Goal: Information Seeking & Learning: Learn about a topic

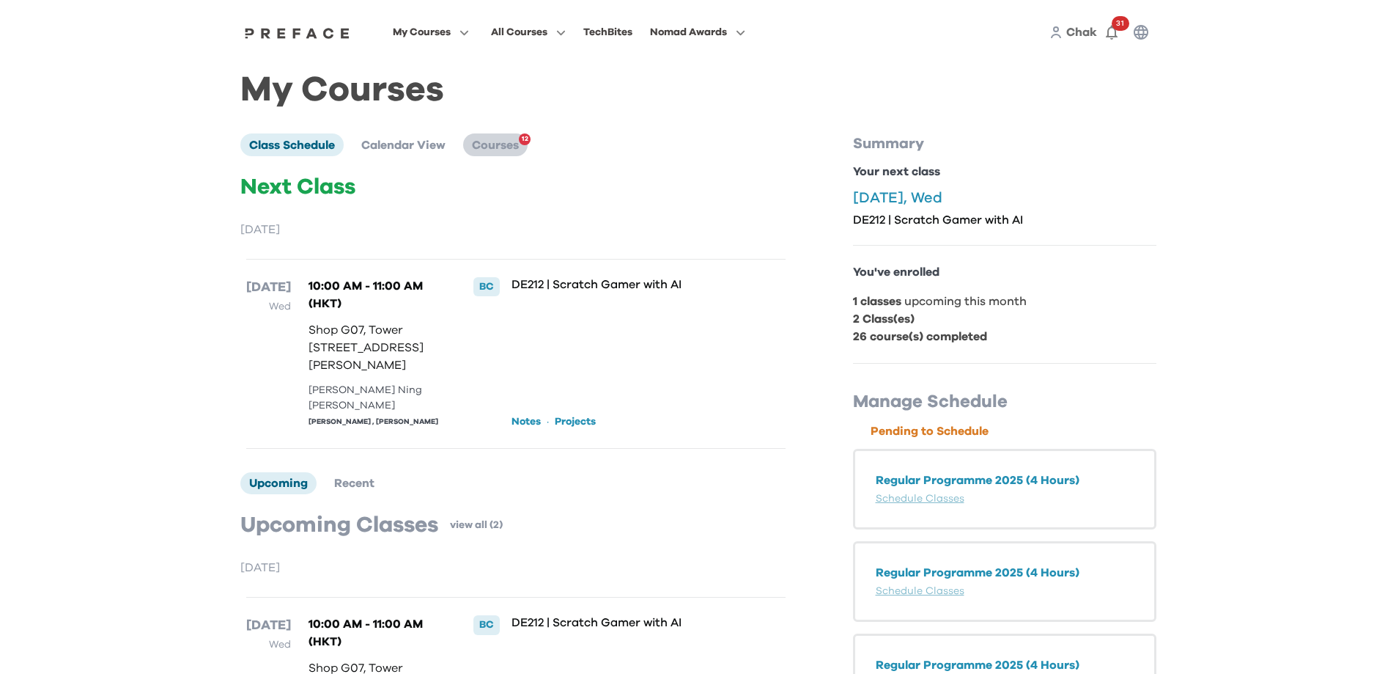
click at [515, 141] on span "Courses" at bounding box center [495, 145] width 47 height 12
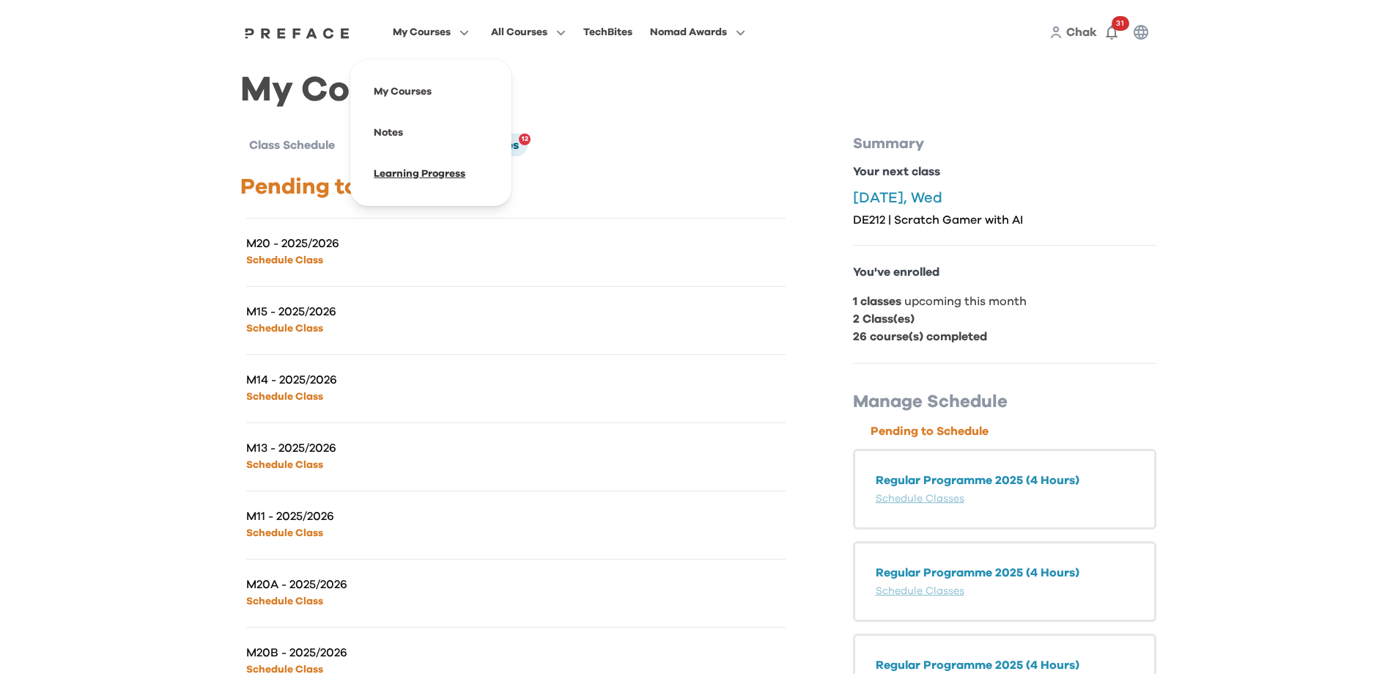
click at [408, 170] on span at bounding box center [431, 173] width 138 height 41
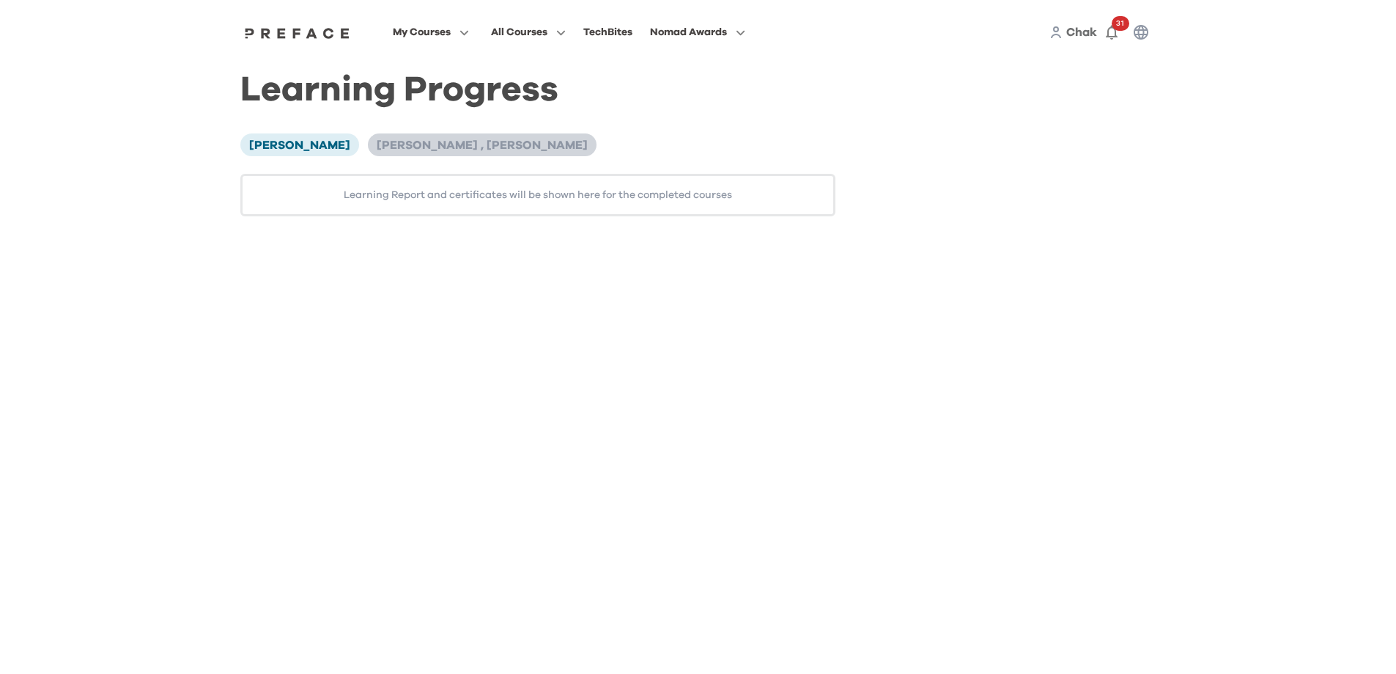
click at [392, 147] on span "[PERSON_NAME] , [PERSON_NAME]" at bounding box center [482, 145] width 211 height 12
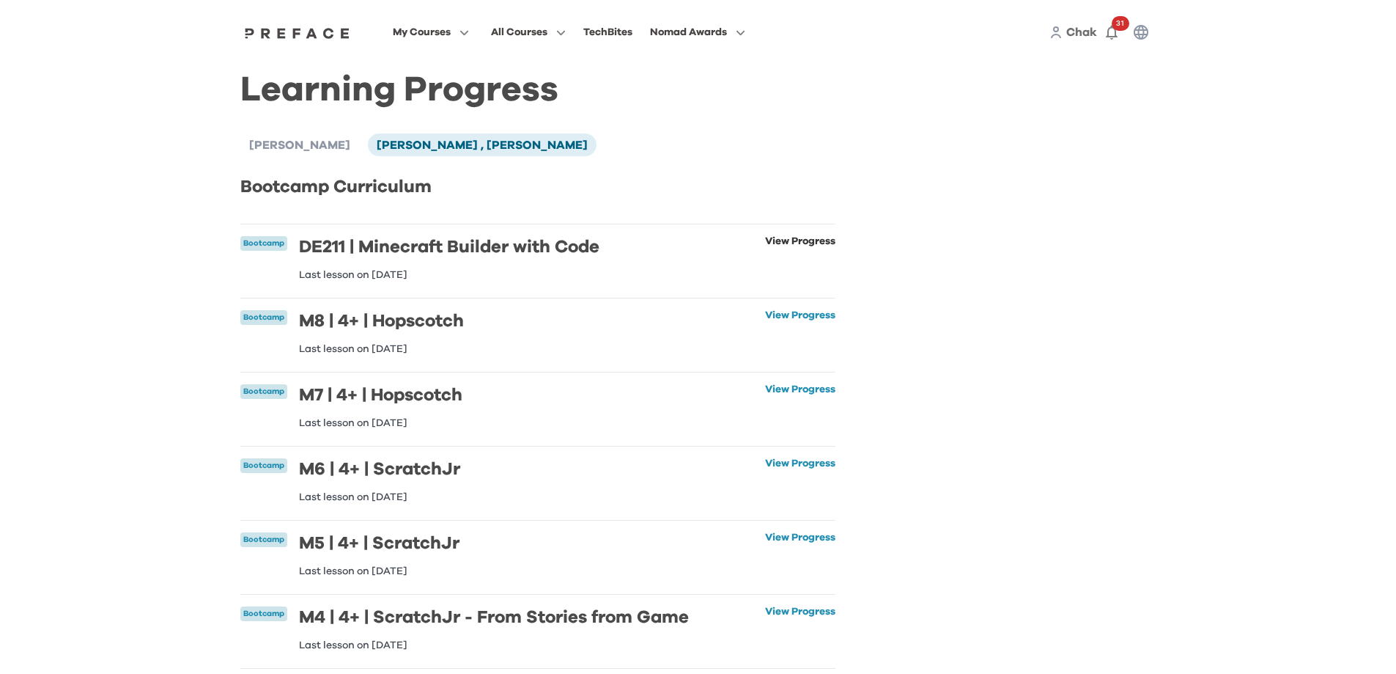
click at [798, 240] on link "View Progress" at bounding box center [800, 258] width 70 height 44
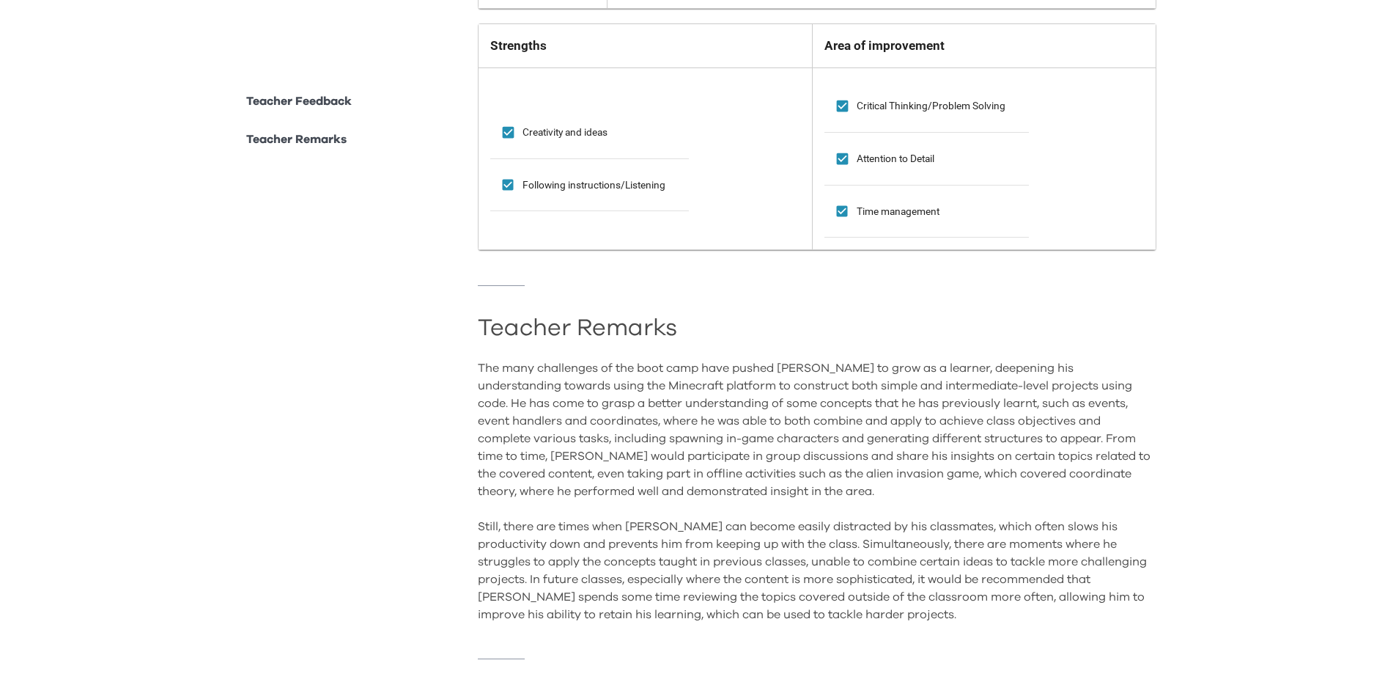
scroll to position [1277, 0]
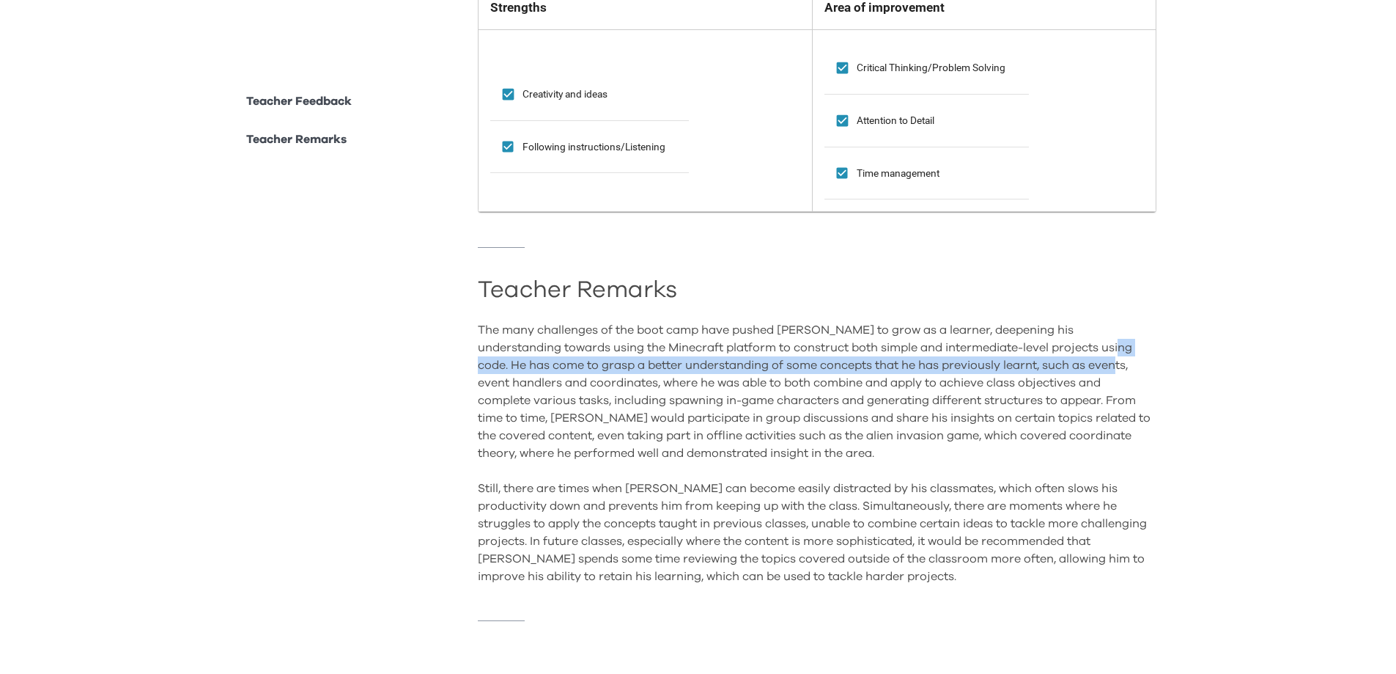
drag, startPoint x: 1041, startPoint y: 336, endPoint x: 1046, endPoint y: 356, distance: 21.2
click at [1046, 356] on div "The many challenges of the boot camp have pushed Carl to grow as a learner, dee…" at bounding box center [817, 453] width 679 height 264
click at [1028, 359] on div "The many challenges of the boot camp have pushed Carl to grow as a learner, dee…" at bounding box center [817, 453] width 679 height 264
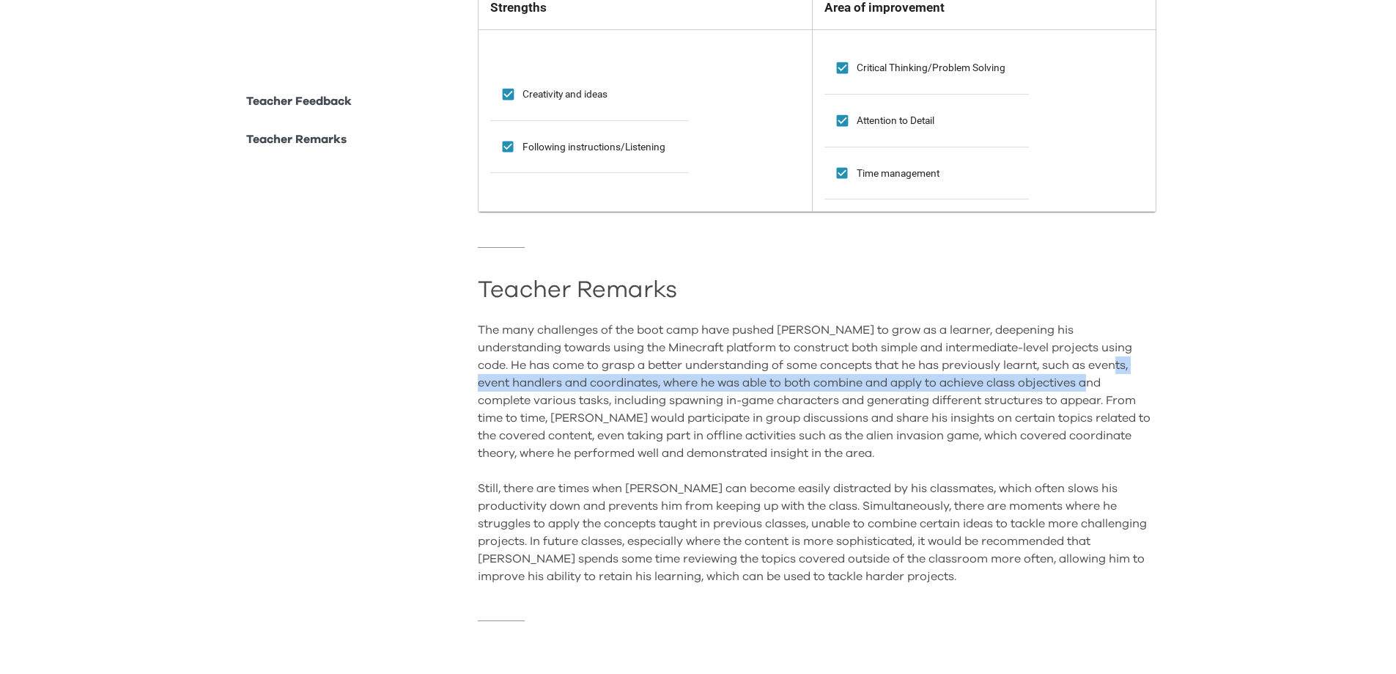
drag, startPoint x: 1045, startPoint y: 359, endPoint x: 1041, endPoint y: 374, distance: 15.1
click at [1041, 374] on div "The many challenges of the boot camp have pushed Carl to grow as a learner, dee…" at bounding box center [817, 453] width 679 height 264
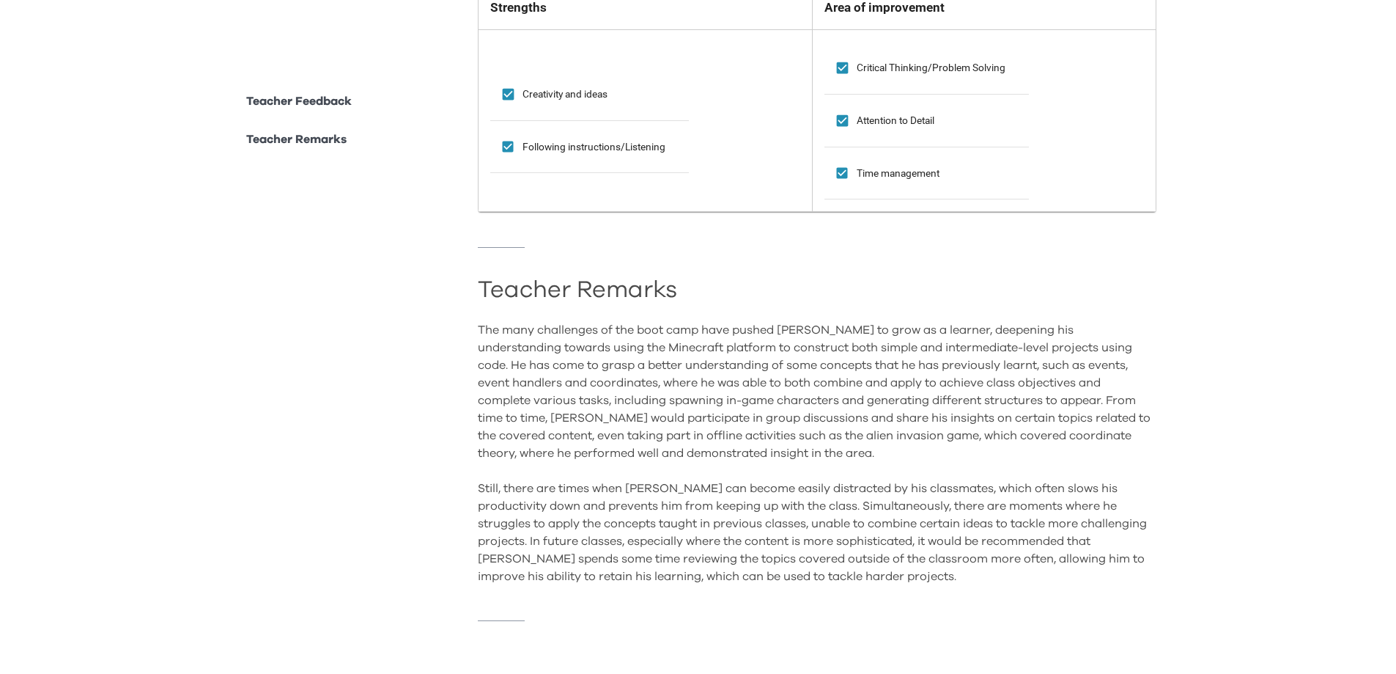
click at [720, 394] on div "The many challenges of the boot camp have pushed Carl to grow as a learner, dee…" at bounding box center [817, 453] width 679 height 264
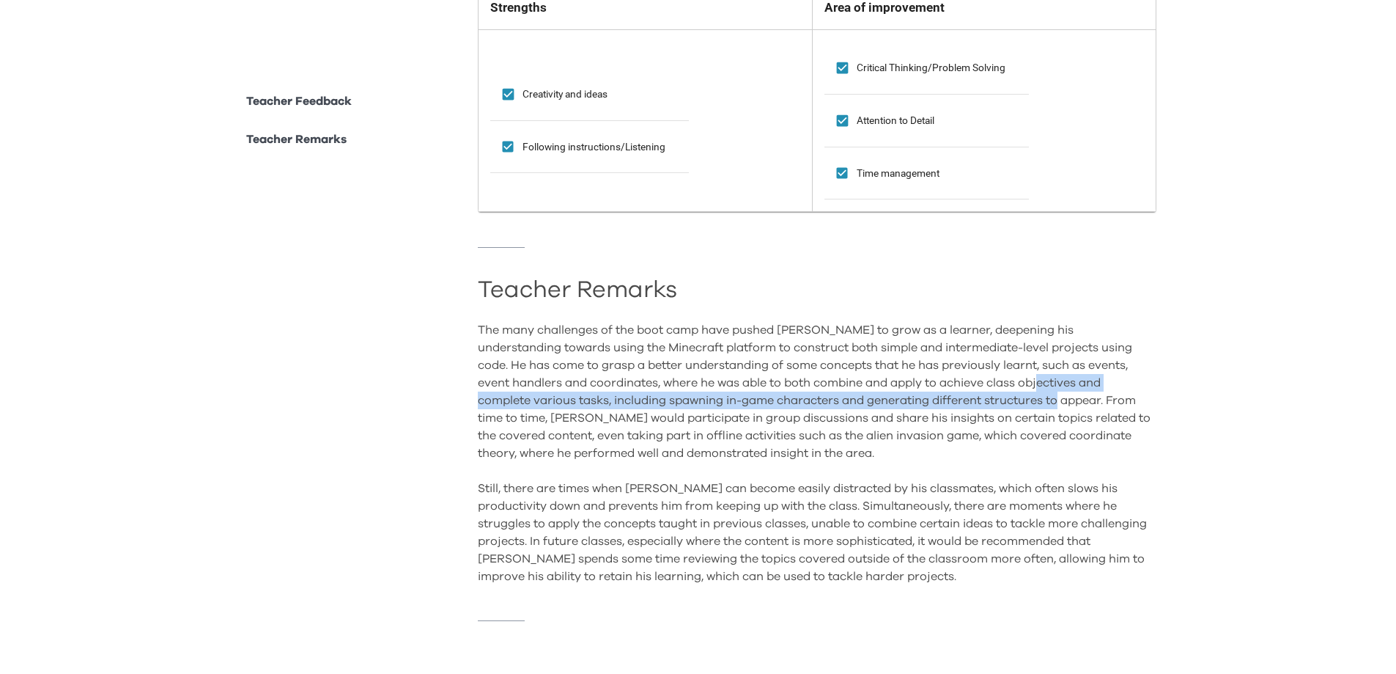
drag, startPoint x: 980, startPoint y: 374, endPoint x: 978, endPoint y: 388, distance: 14.8
click at [978, 388] on div "The many challenges of the boot camp have pushed Carl to grow as a learner, dee…" at bounding box center [817, 453] width 679 height 264
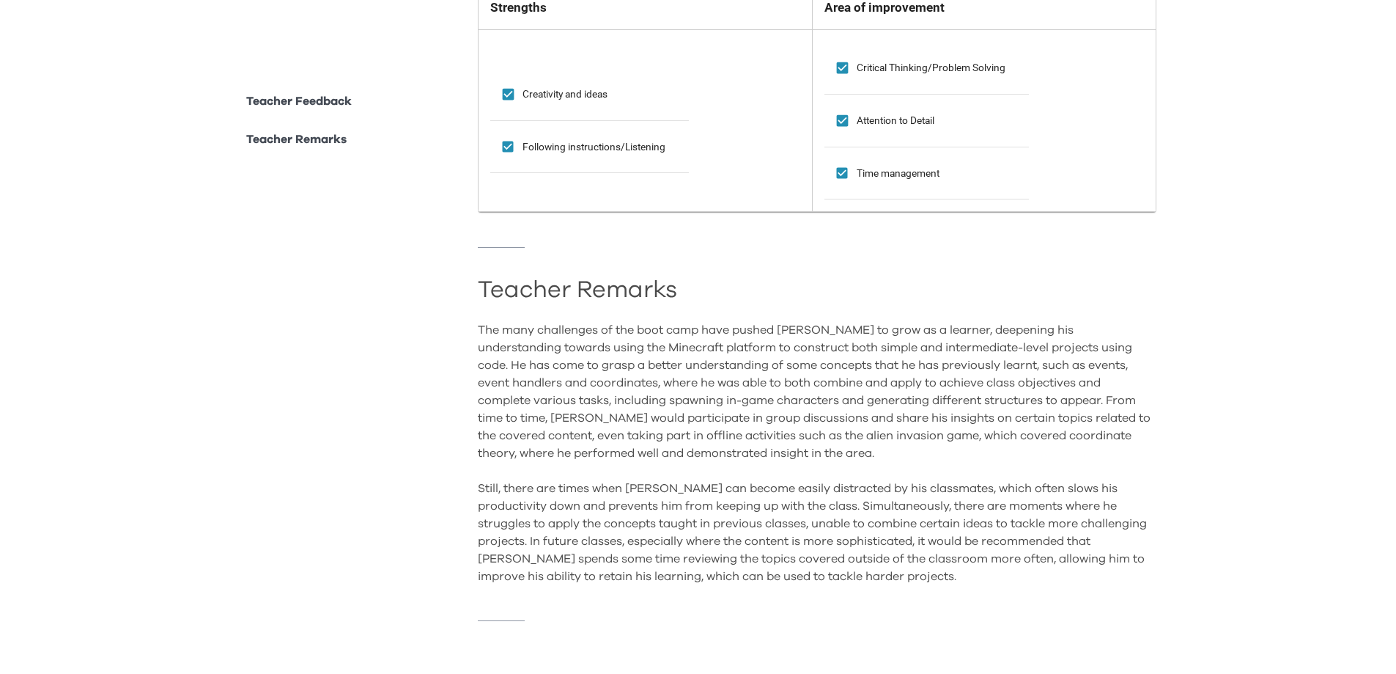
click at [818, 423] on div "The many challenges of the boot camp have pushed Carl to grow as a learner, dee…" at bounding box center [817, 453] width 679 height 264
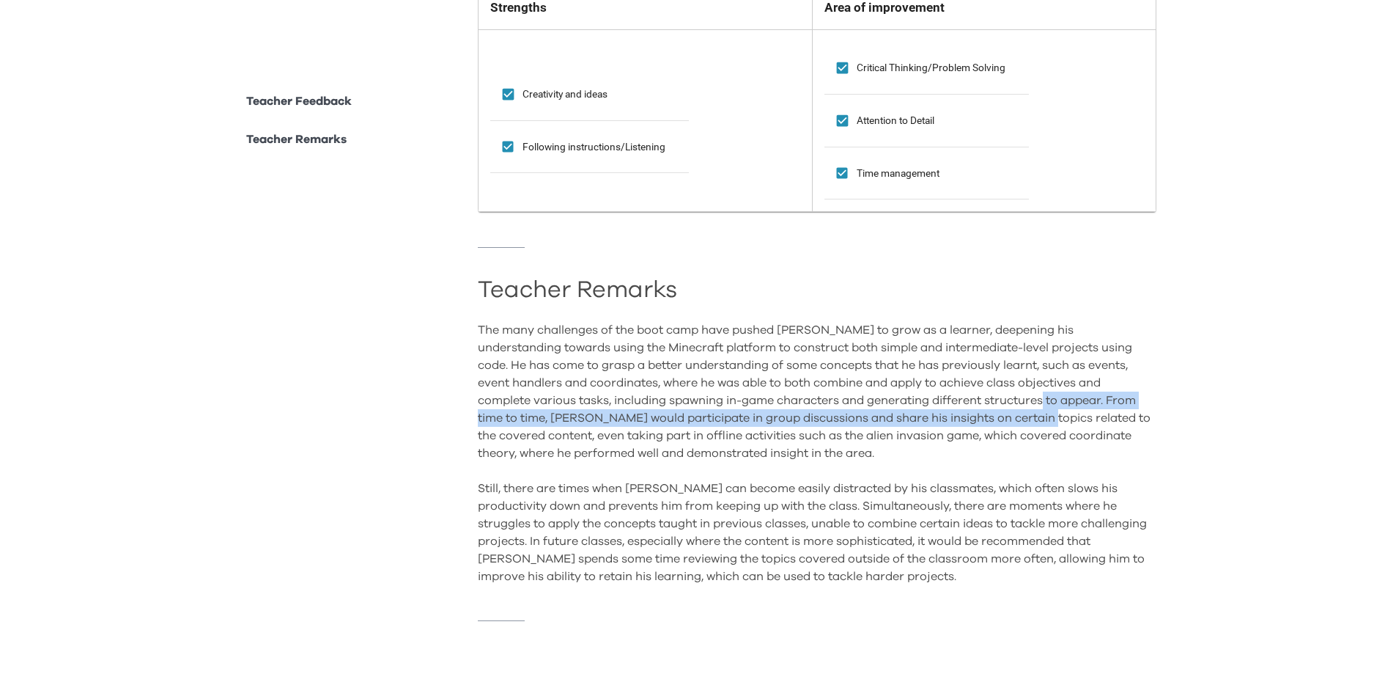
drag, startPoint x: 965, startPoint y: 385, endPoint x: 951, endPoint y: 406, distance: 25.4
click at [951, 406] on div "The many challenges of the boot camp have pushed Carl to grow as a learner, dee…" at bounding box center [817, 453] width 679 height 264
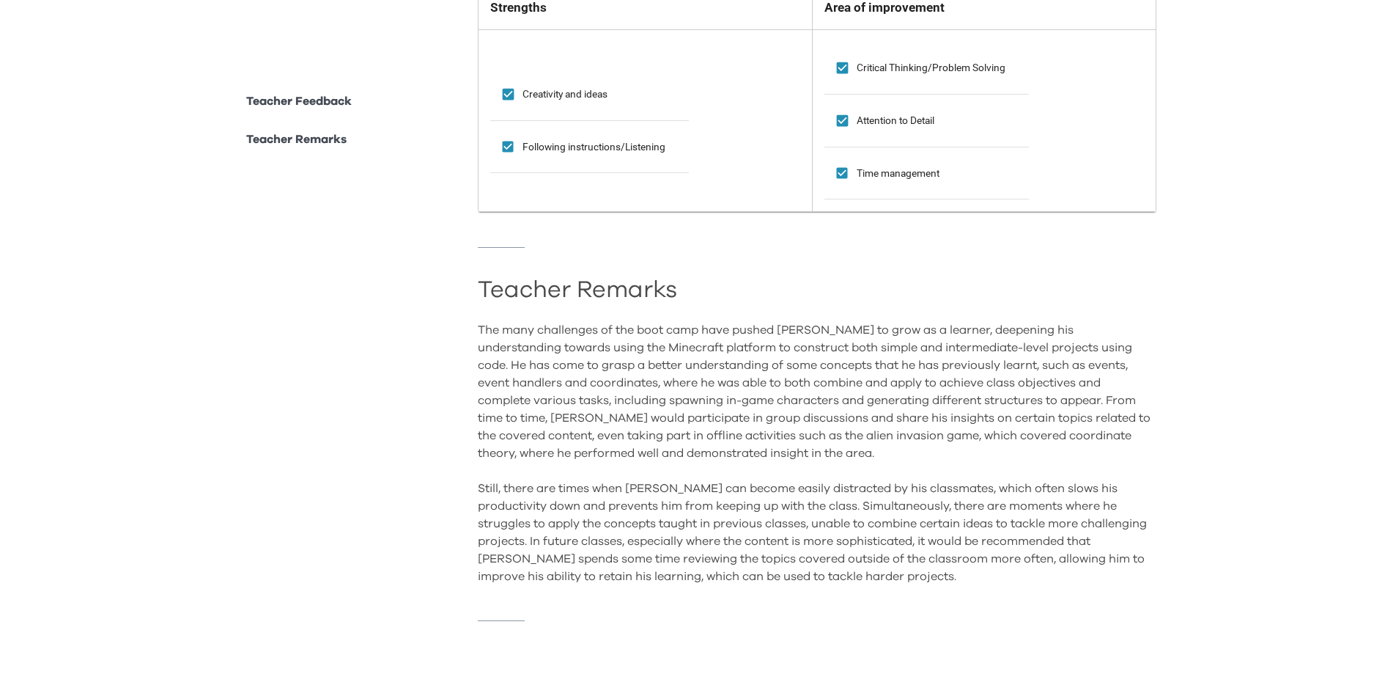
click at [803, 438] on div "The many challenges of the boot camp have pushed Carl to grow as a learner, dee…" at bounding box center [817, 453] width 679 height 264
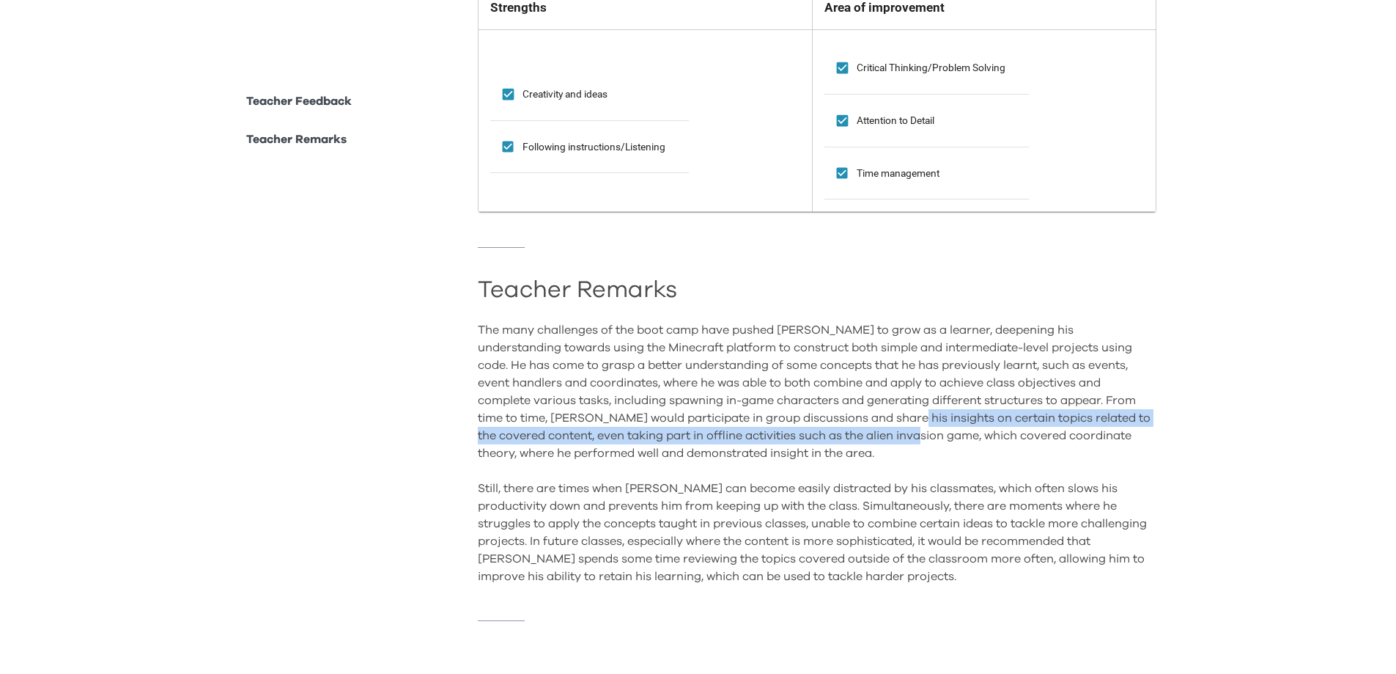
drag, startPoint x: 816, startPoint y: 406, endPoint x: 841, endPoint y: 418, distance: 27.5
click at [841, 418] on div "The many challenges of the boot camp have pushed Carl to grow as a learner, dee…" at bounding box center [817, 453] width 679 height 264
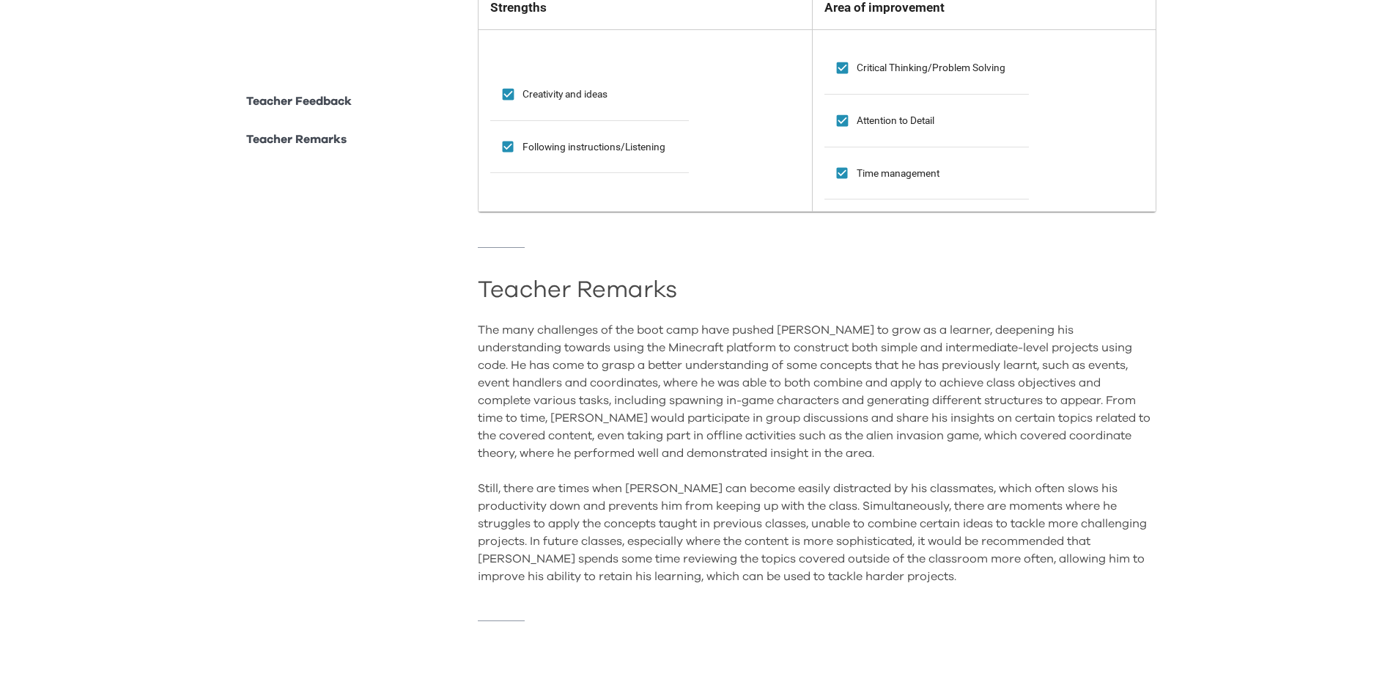
click at [536, 436] on div "The many challenges of the boot camp have pushed Carl to grow as a learner, dee…" at bounding box center [817, 453] width 679 height 264
drag, startPoint x: 555, startPoint y: 445, endPoint x: 564, endPoint y: 468, distance: 24.6
click at [561, 457] on div "The many challenges of the boot camp have pushed Carl to grow as a learner, dee…" at bounding box center [817, 453] width 679 height 264
click at [565, 472] on div "The many challenges of the boot camp have pushed Carl to grow as a learner, dee…" at bounding box center [817, 453] width 679 height 264
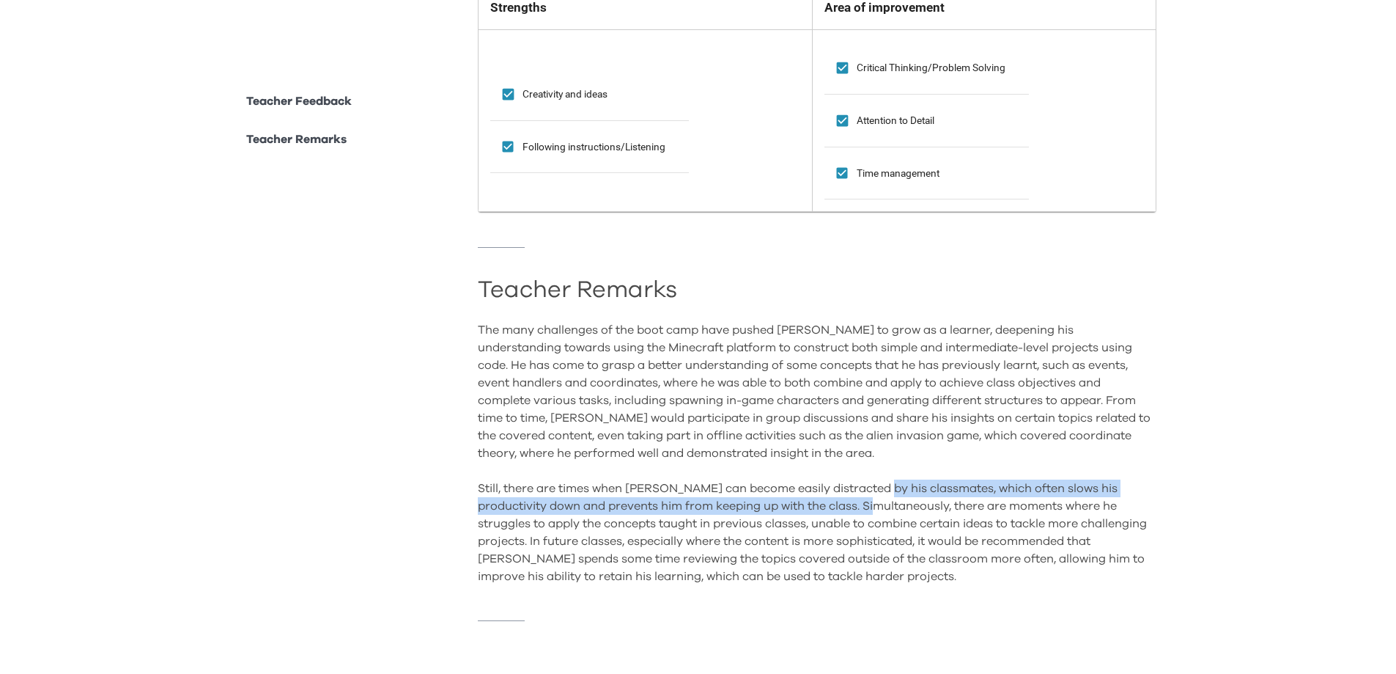
drag, startPoint x: 874, startPoint y: 478, endPoint x: 866, endPoint y: 490, distance: 14.2
click at [866, 490] on div "The many challenges of the boot camp have pushed Carl to grow as a learner, dee…" at bounding box center [817, 453] width 679 height 264
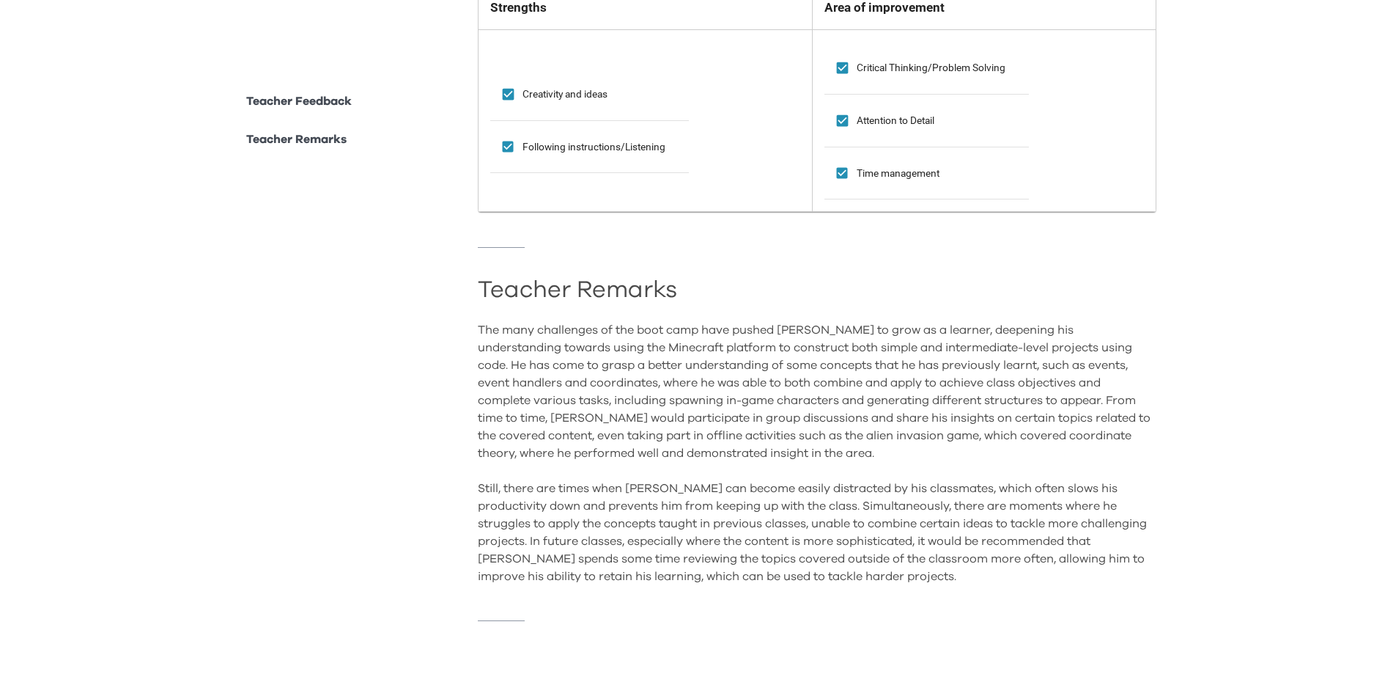
click at [696, 509] on div "The many challenges of the boot camp have pushed Carl to grow as a learner, dee…" at bounding box center [817, 453] width 679 height 264
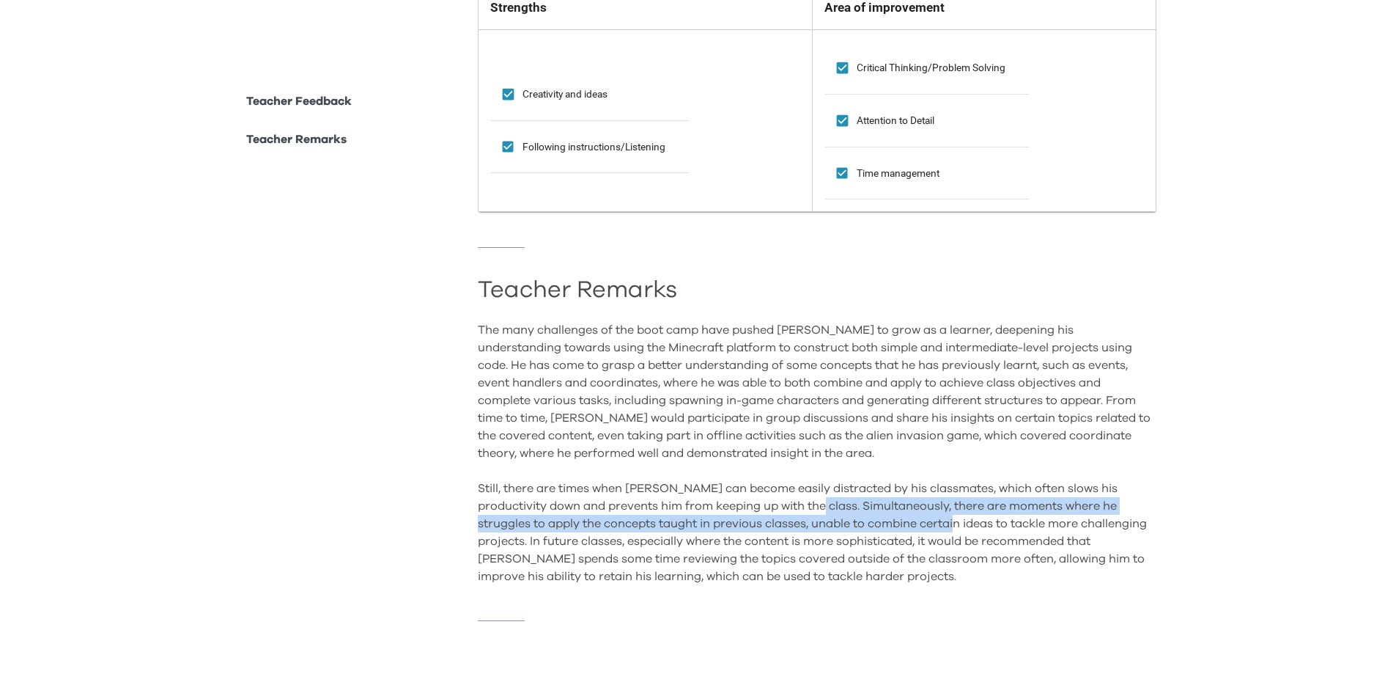
drag, startPoint x: 800, startPoint y: 497, endPoint x: 939, endPoint y: 512, distance: 139.4
click at [939, 512] on div "The many challenges of the boot camp have pushed Carl to grow as a learner, dee…" at bounding box center [817, 453] width 679 height 264
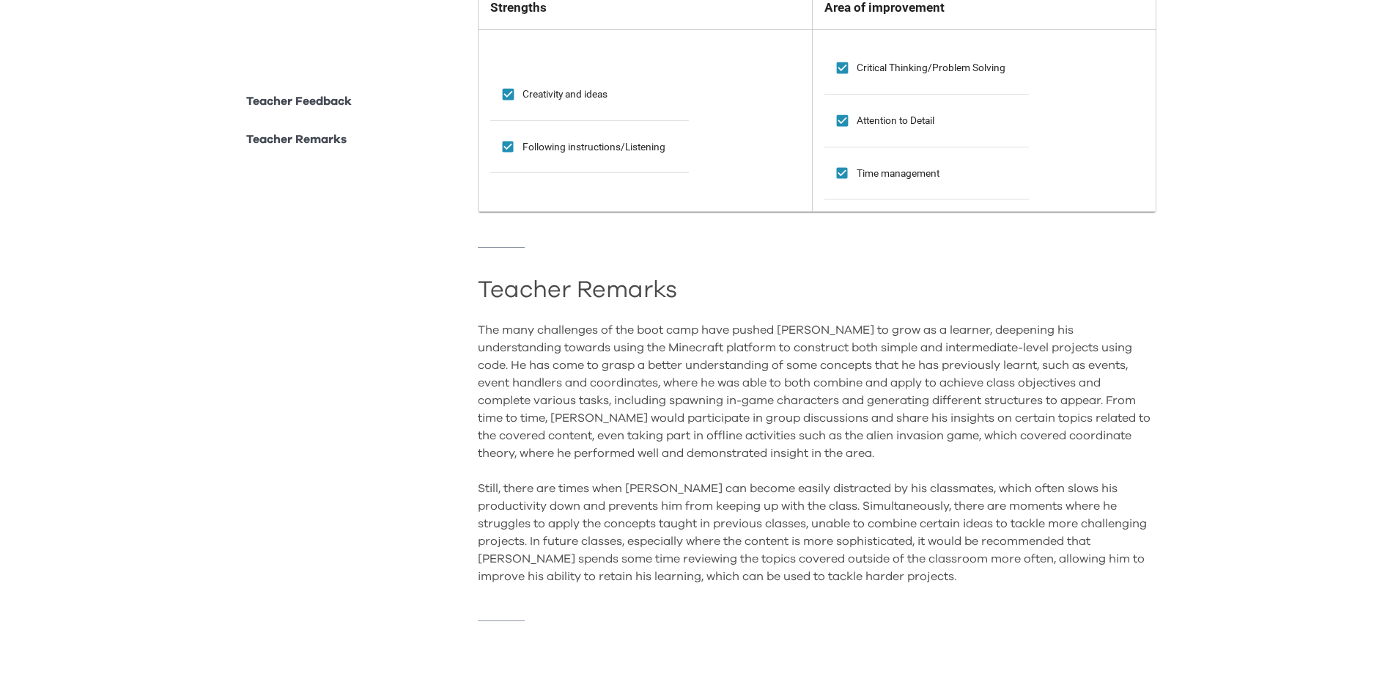
click at [630, 522] on div "The many challenges of the boot camp have pushed Carl to grow as a learner, dee…" at bounding box center [817, 453] width 679 height 264
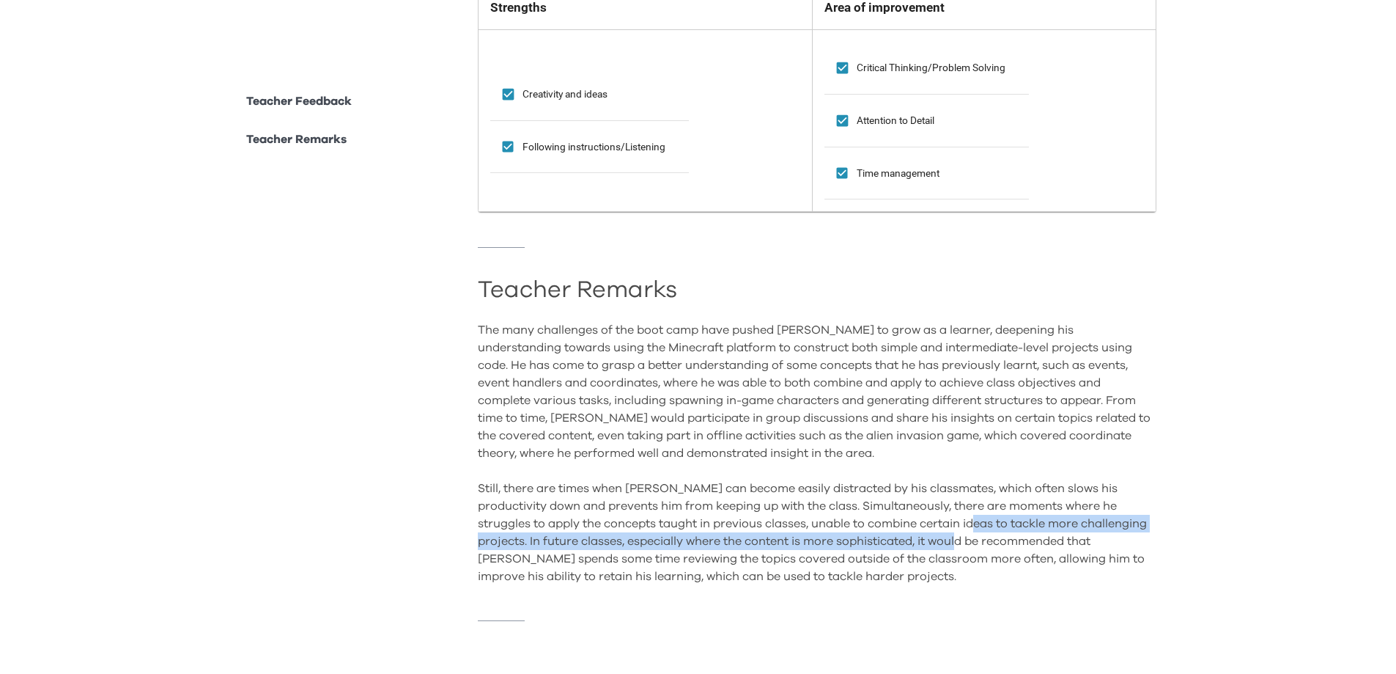
drag, startPoint x: 962, startPoint y: 514, endPoint x: 965, endPoint y: 528, distance: 15.0
click at [965, 528] on div "The many challenges of the boot camp have pushed Carl to grow as a learner, dee…" at bounding box center [817, 453] width 679 height 264
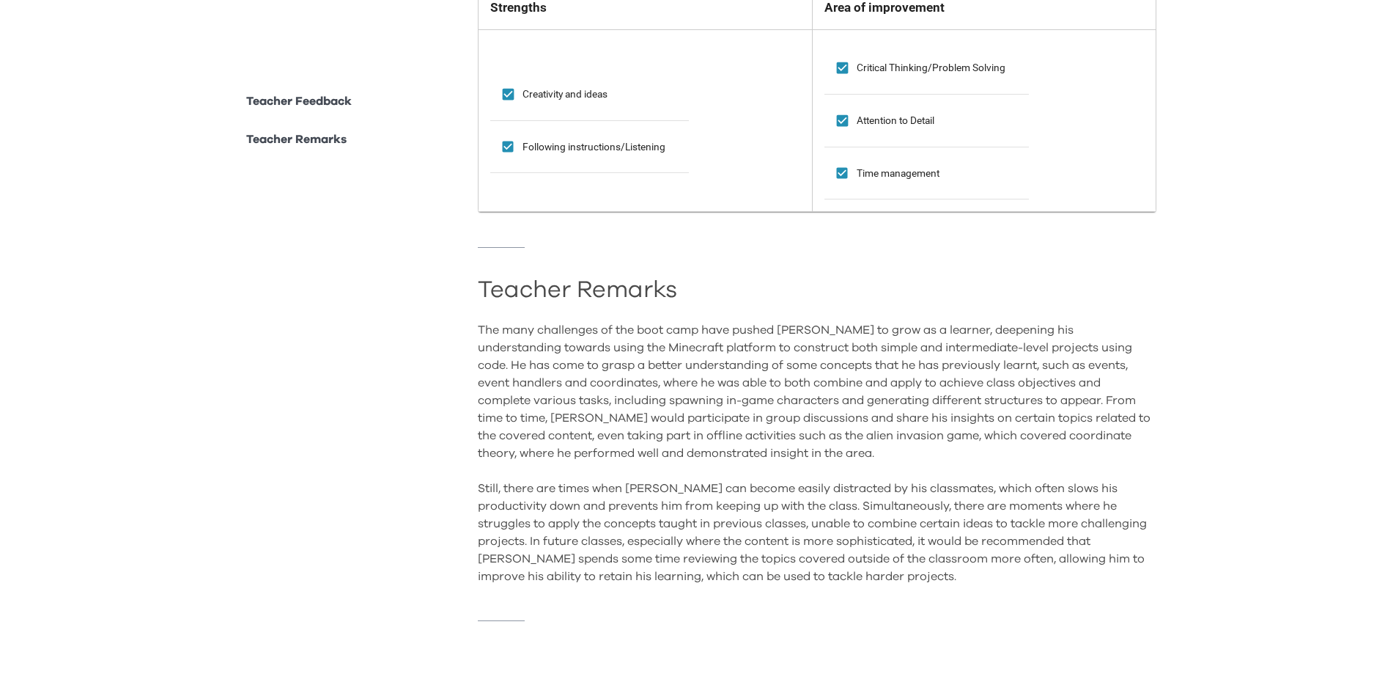
click at [677, 542] on div "The many challenges of the boot camp have pushed Carl to grow as a learner, dee…" at bounding box center [817, 453] width 679 height 264
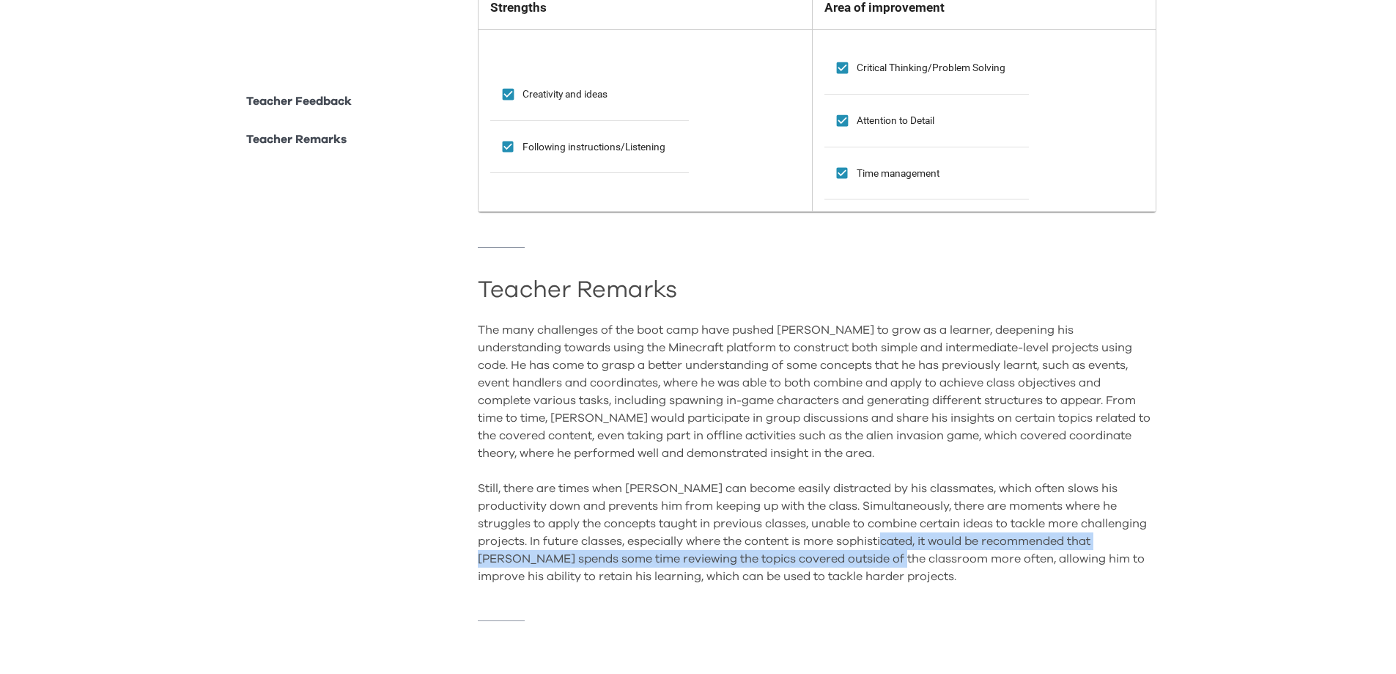
drag, startPoint x: 880, startPoint y: 533, endPoint x: 880, endPoint y: 542, distance: 9.6
click at [880, 542] on div "The many challenges of the boot camp have pushed Carl to grow as a learner, dee…" at bounding box center [817, 453] width 679 height 264
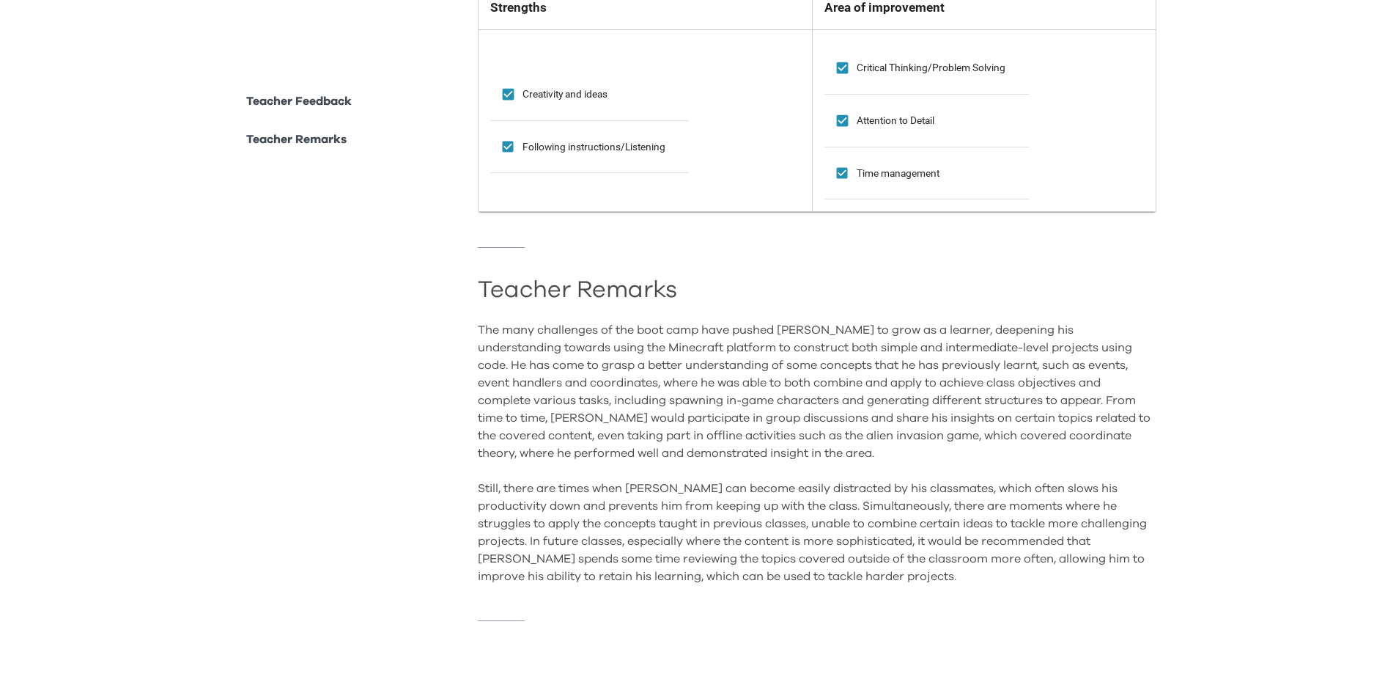
click at [715, 559] on div "The many challenges of the boot camp have pushed Carl to grow as a learner, dee…" at bounding box center [817, 453] width 679 height 264
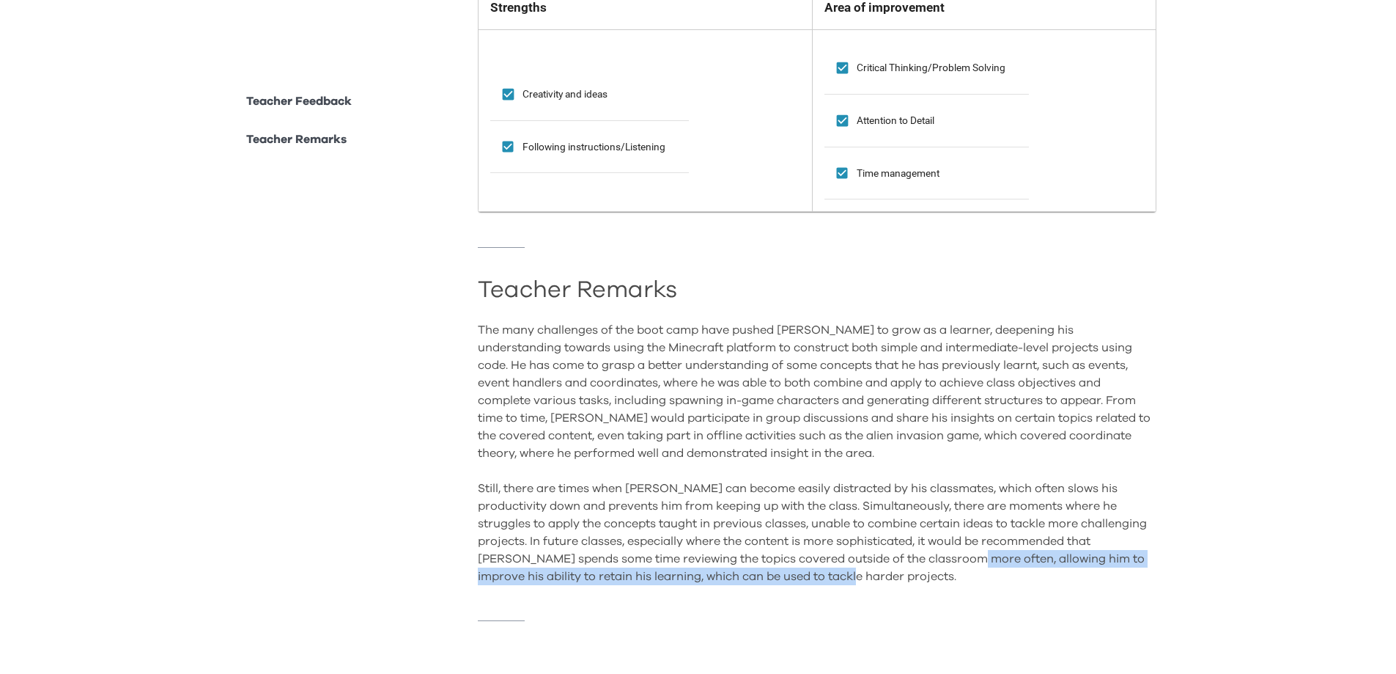
drag, startPoint x: 947, startPoint y: 549, endPoint x: 936, endPoint y: 559, distance: 14.5
click at [936, 559] on div "The many challenges of the boot camp have pushed Carl to grow as a learner, dee…" at bounding box center [817, 453] width 679 height 264
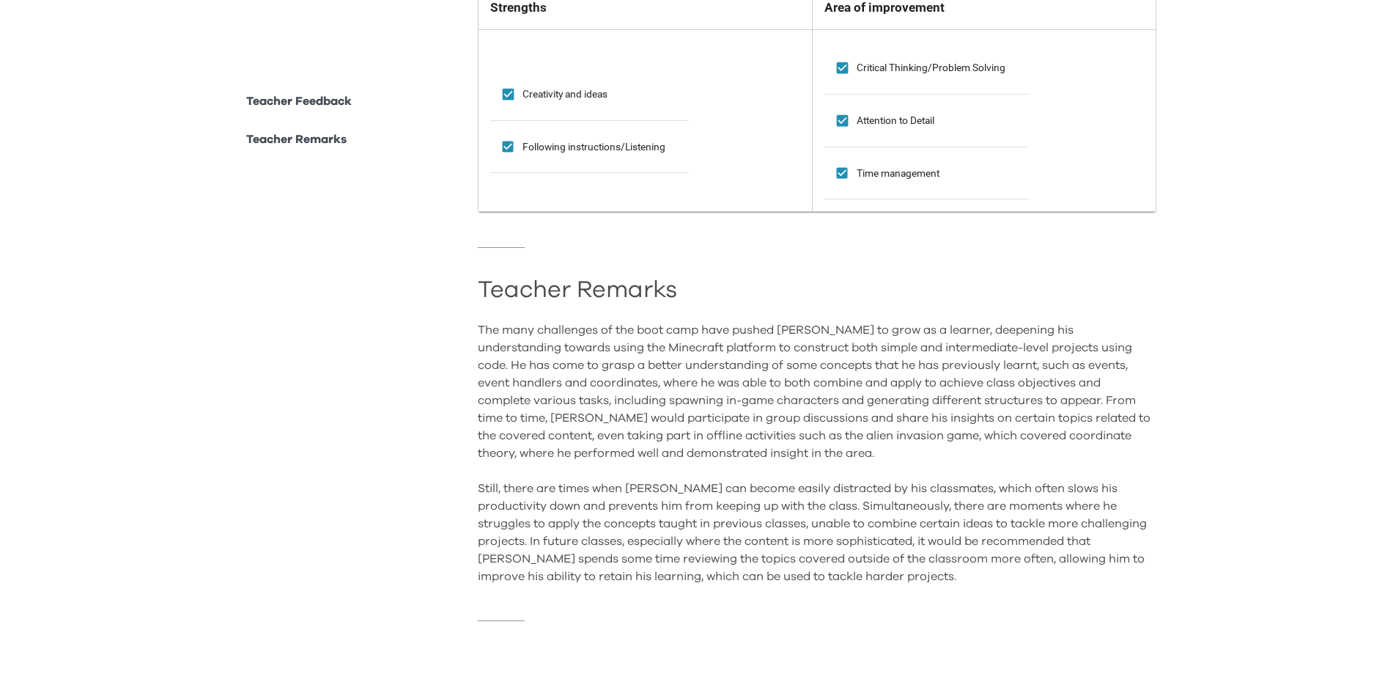
click at [883, 556] on div "The many challenges of the boot camp have pushed Carl to grow as a learner, dee…" at bounding box center [817, 453] width 679 height 264
drag, startPoint x: 483, startPoint y: 279, endPoint x: 932, endPoint y: 583, distance: 542.0
click at [932, 583] on div "Teacher Feedback Learning progress Excellent Progress Good Progress Satisfactor…" at bounding box center [817, 163] width 679 height 986
copy hr
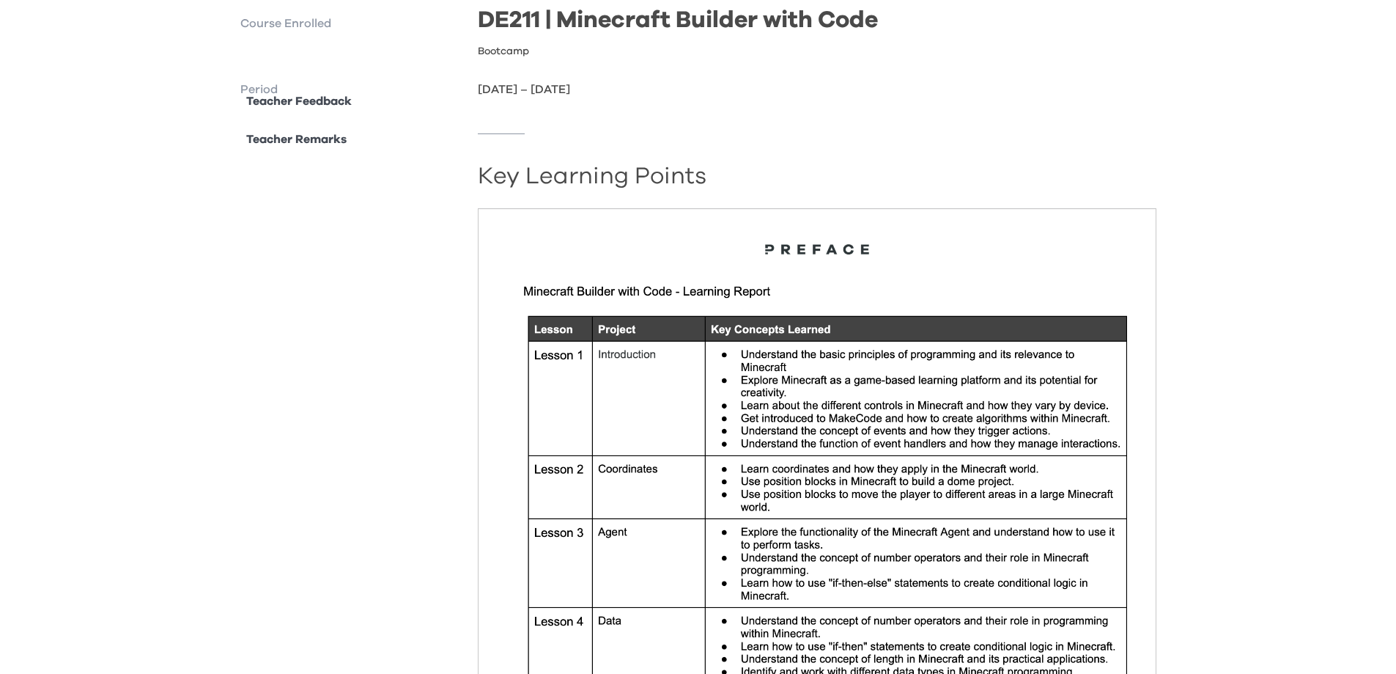
scroll to position [104, 0]
